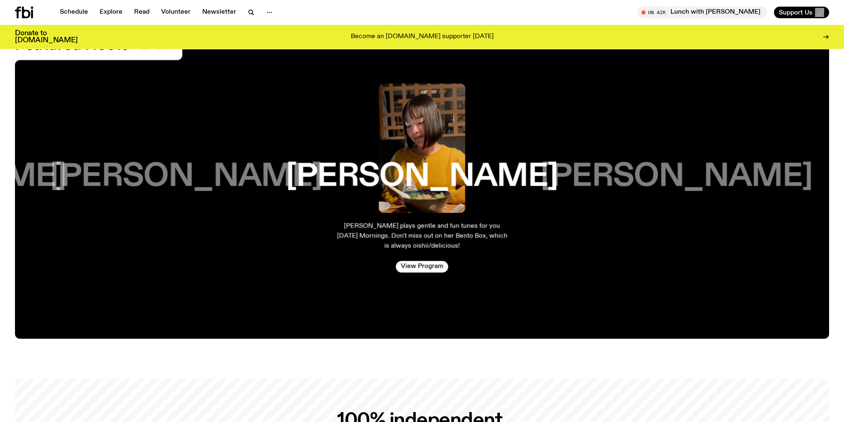
scroll to position [1768, 0]
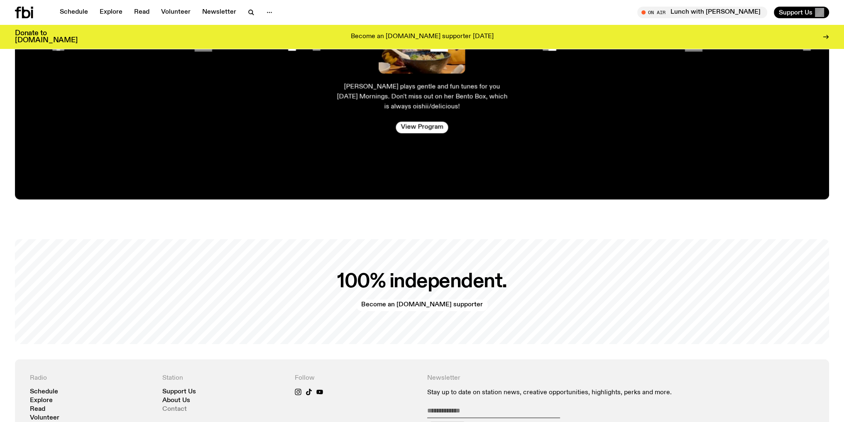
click at [175, 410] on link "Contact" at bounding box center [174, 409] width 24 height 6
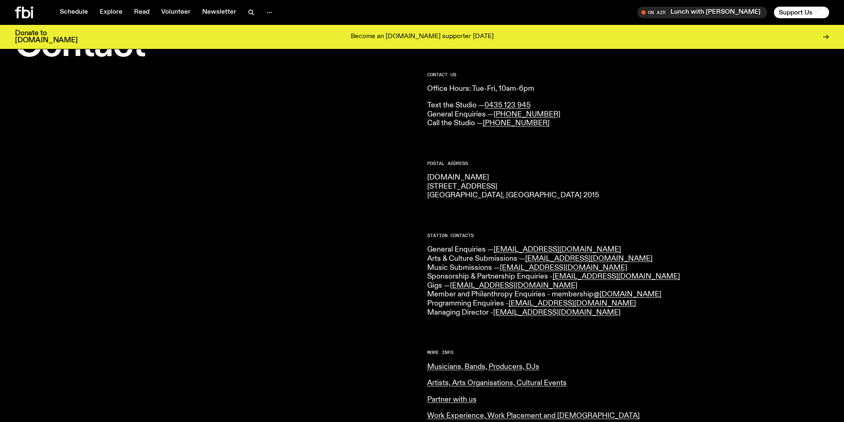
scroll to position [63, 0]
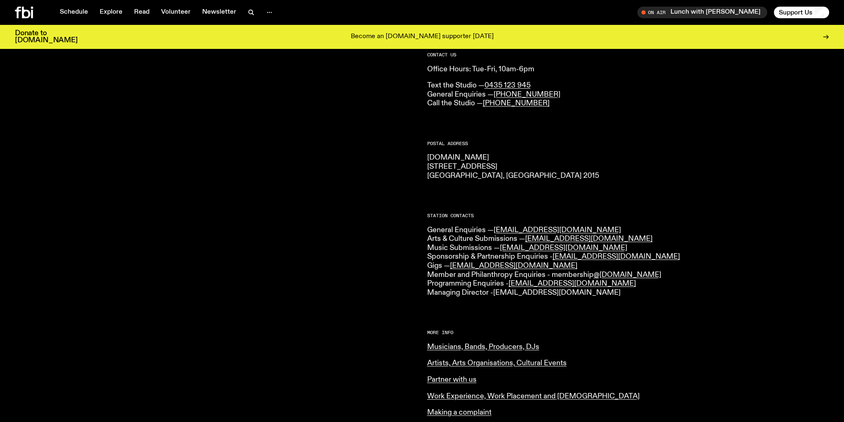
drag, startPoint x: 605, startPoint y: 295, endPoint x: 497, endPoint y: 294, distance: 107.5
click at [497, 294] on p "General Enquiries — [EMAIL_ADDRESS][DOMAIN_NAME] Arts & Culture Submissions — […" at bounding box center [628, 262] width 402 height 72
copy link "[EMAIL_ADDRESS][DOMAIN_NAME]"
drag, startPoint x: 591, startPoint y: 282, endPoint x: 510, endPoint y: 285, distance: 81.8
click at [510, 285] on p "General Enquiries — [EMAIL_ADDRESS][DOMAIN_NAME] Arts & Culture Submissions — […" at bounding box center [628, 262] width 402 height 72
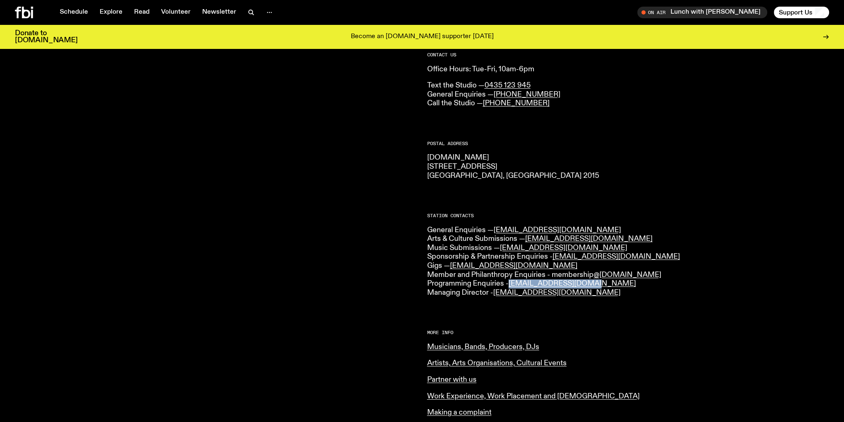
copy link "[EMAIL_ADDRESS][DOMAIN_NAME]"
drag, startPoint x: 648, startPoint y: 274, endPoint x: 553, endPoint y: 276, distance: 95.5
click at [553, 276] on p "General Enquiries — [EMAIL_ADDRESS][DOMAIN_NAME] Arts & Culture Submissions — […" at bounding box center [628, 262] width 402 height 72
drag, startPoint x: 518, startPoint y: 266, endPoint x: 459, endPoint y: 267, distance: 58.1
click at [459, 267] on p "General Enquiries — [EMAIL_ADDRESS][DOMAIN_NAME] Arts & Culture Submissions — […" at bounding box center [628, 262] width 402 height 72
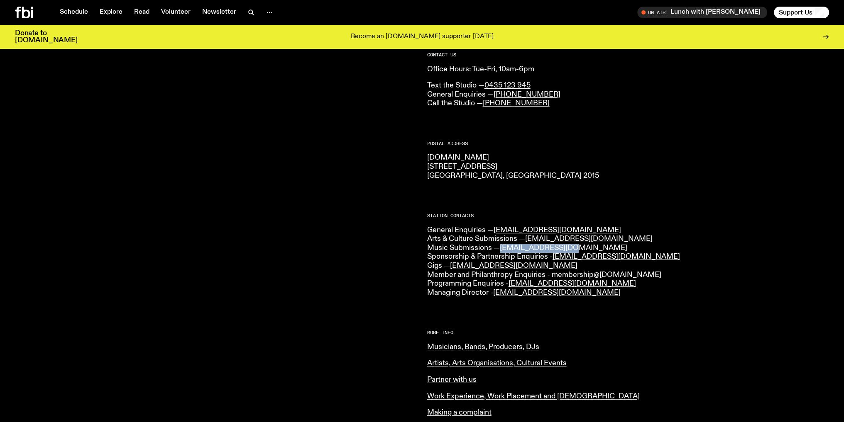
drag, startPoint x: 585, startPoint y: 247, endPoint x: 502, endPoint y: 249, distance: 83.0
click at [502, 249] on p "General Enquiries — [EMAIL_ADDRESS][DOMAIN_NAME] Arts & Culture Submissions — […" at bounding box center [628, 262] width 402 height 72
copy link "[EMAIL_ADDRESS][DOMAIN_NAME]"
drag, startPoint x: 592, startPoint y: 238, endPoint x: 527, endPoint y: 239, distance: 64.7
click at [527, 239] on p "General Enquiries — [EMAIL_ADDRESS][DOMAIN_NAME] Arts & Culture Submissions — […" at bounding box center [628, 262] width 402 height 72
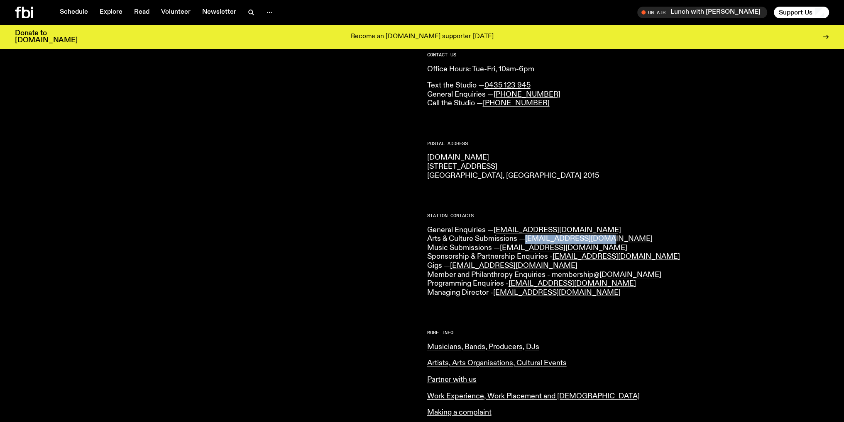
copy link "[EMAIL_ADDRESS][DOMAIN_NAME]"
drag, startPoint x: 537, startPoint y: 231, endPoint x: 495, endPoint y: 234, distance: 42.9
click at [495, 234] on p "General Enquiries — [EMAIL_ADDRESS][DOMAIN_NAME] Arts & Culture Submissions — […" at bounding box center [628, 262] width 402 height 72
copy link "[EMAIL_ADDRESS][DOMAIN_NAME]"
